Goal: Find specific page/section: Find specific page/section

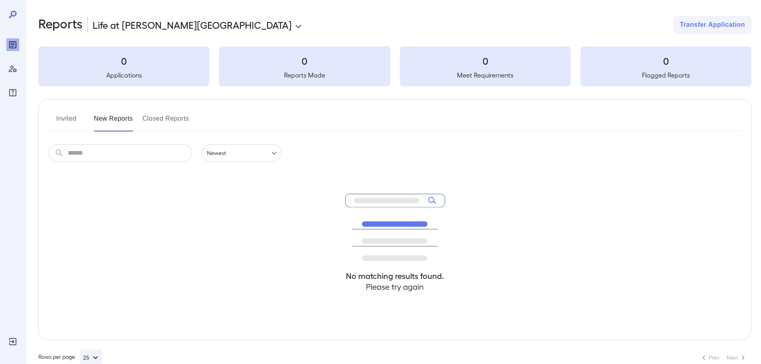
click at [11, 40] on icon "Reports" at bounding box center [13, 45] width 10 height 10
click at [9, 66] on icon "Manage Users" at bounding box center [13, 69] width 10 height 10
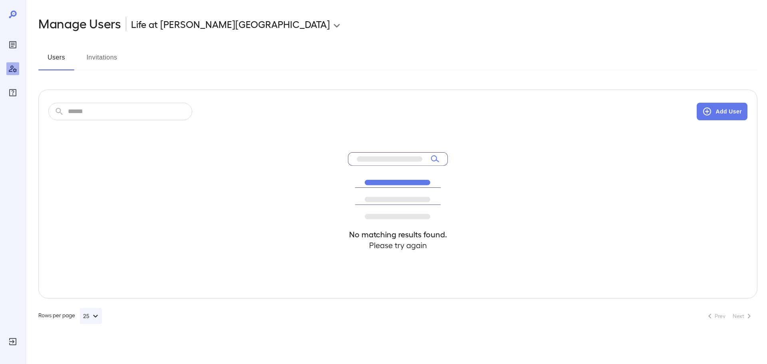
click at [108, 61] on button "Invitations" at bounding box center [102, 60] width 36 height 19
click at [58, 61] on button "Users" at bounding box center [56, 60] width 36 height 19
click at [15, 10] on icon at bounding box center [13, 15] width 10 height 10
click at [15, 47] on icon "Reports" at bounding box center [13, 45] width 10 height 10
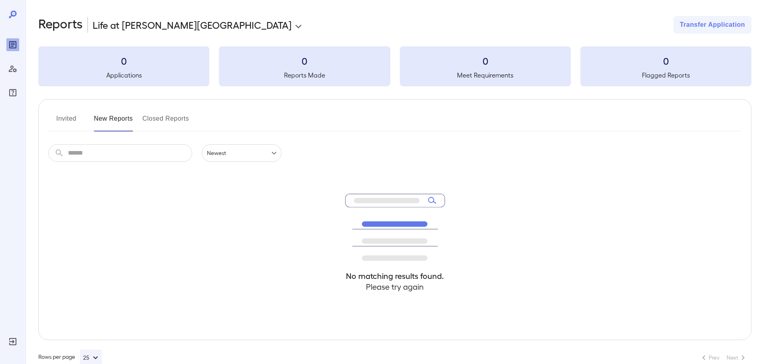
drag, startPoint x: 126, startPoint y: 68, endPoint x: 156, endPoint y: 108, distance: 49.9
click at [127, 72] on div "0 Applications" at bounding box center [123, 66] width 171 height 40
click at [162, 115] on button "Closed Reports" at bounding box center [166, 121] width 47 height 19
click at [80, 113] on button "Invited" at bounding box center [66, 121] width 36 height 19
click at [123, 124] on button "New Reports" at bounding box center [113, 121] width 39 height 19
